Goal: Task Accomplishment & Management: Manage account settings

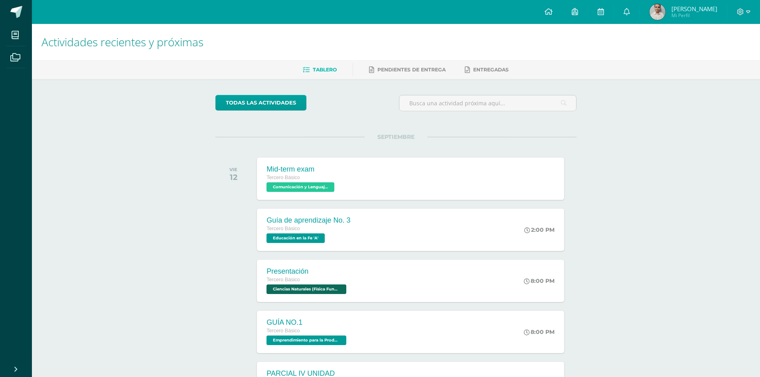
click at [647, 17] on link "Mario Alejandro Mi Perfil" at bounding box center [683, 12] width 87 height 24
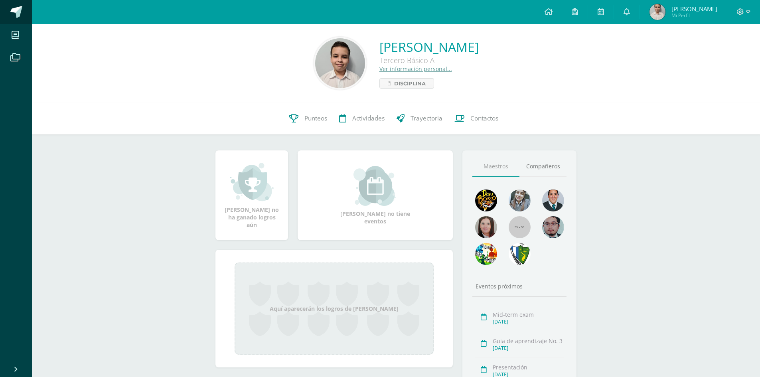
click at [27, 4] on link at bounding box center [16, 12] width 32 height 24
